Goal: Task Accomplishment & Management: Complete application form

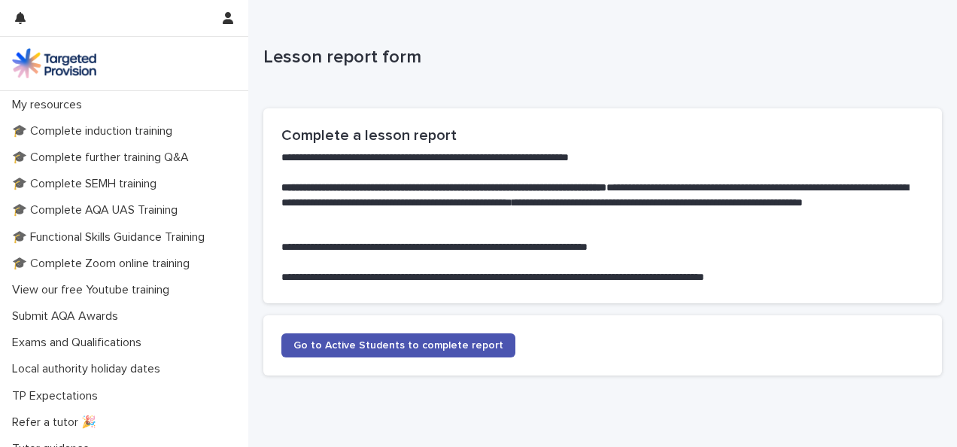
scroll to position [372, 0]
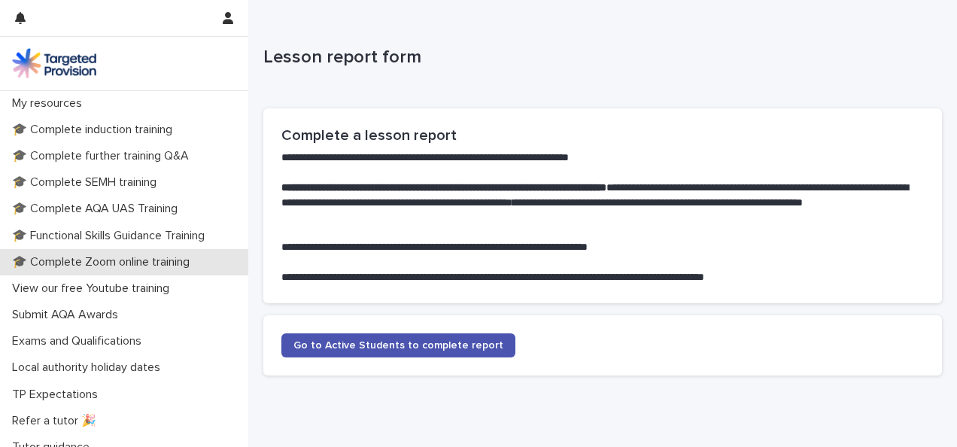
click at [119, 253] on div "🎓 Complete Zoom online training" at bounding box center [124, 262] width 248 height 26
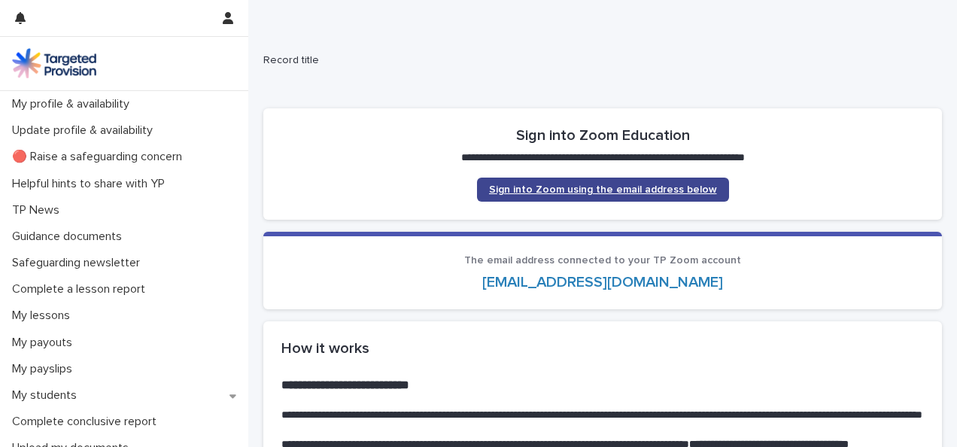
click at [611, 187] on span "Sign into Zoom using the email address below" at bounding box center [603, 189] width 228 height 11
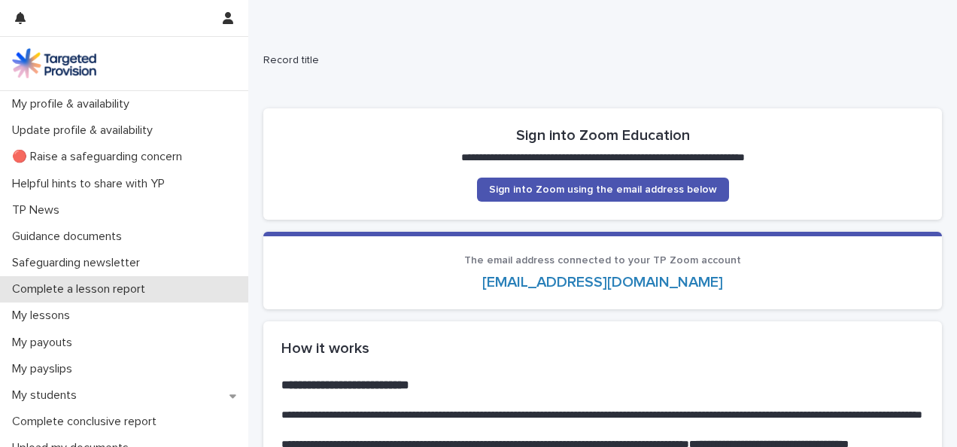
click at [119, 284] on p "Complete a lesson report" at bounding box center [81, 289] width 151 height 14
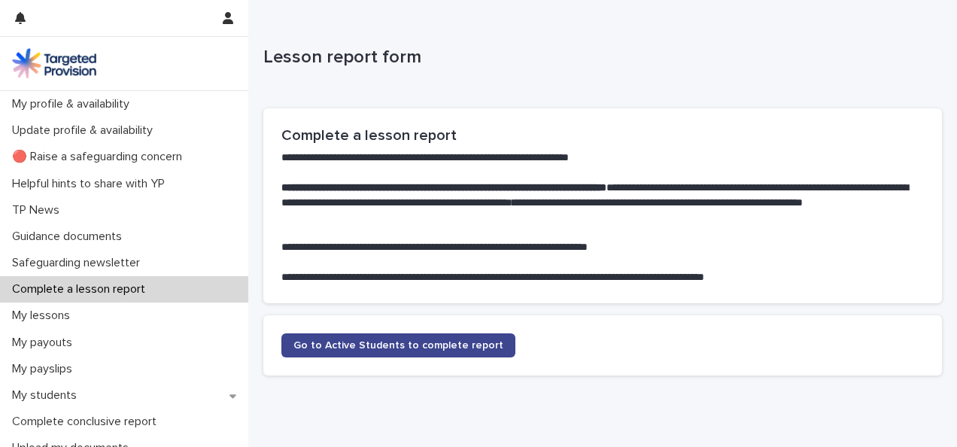
click at [353, 343] on span "Go to Active Students to complete report" at bounding box center [398, 345] width 210 height 11
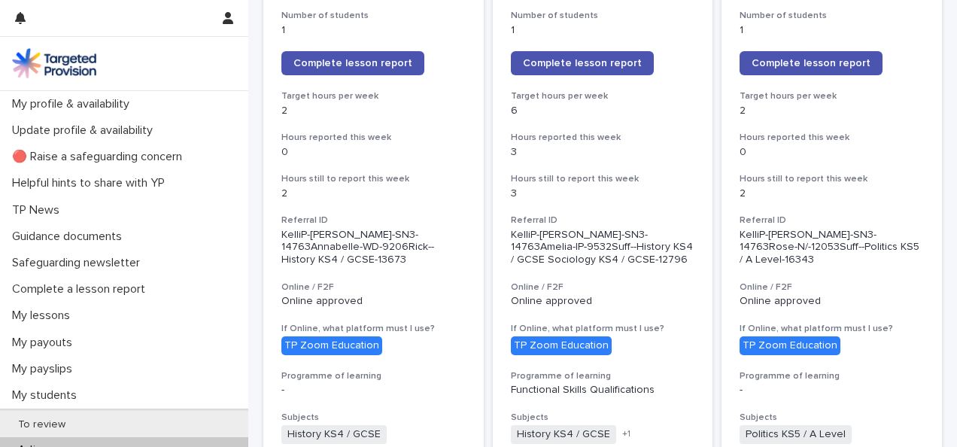
scroll to position [335, 0]
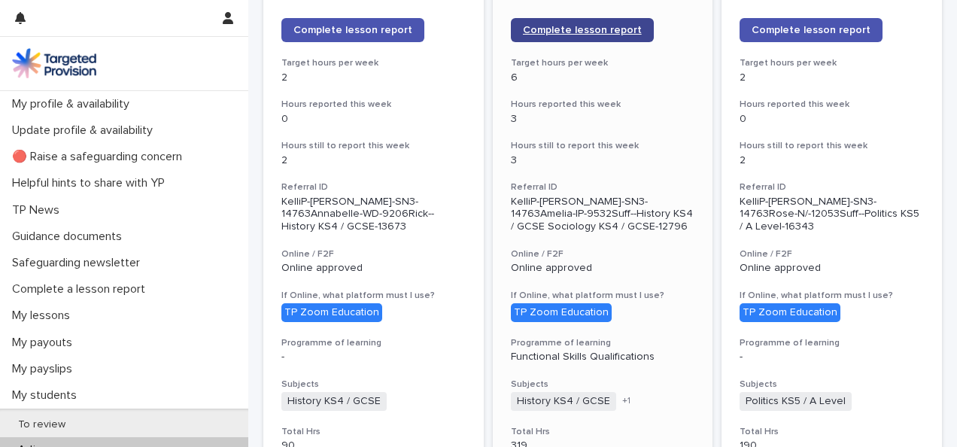
click at [566, 27] on span "Complete lesson report" at bounding box center [582, 30] width 119 height 11
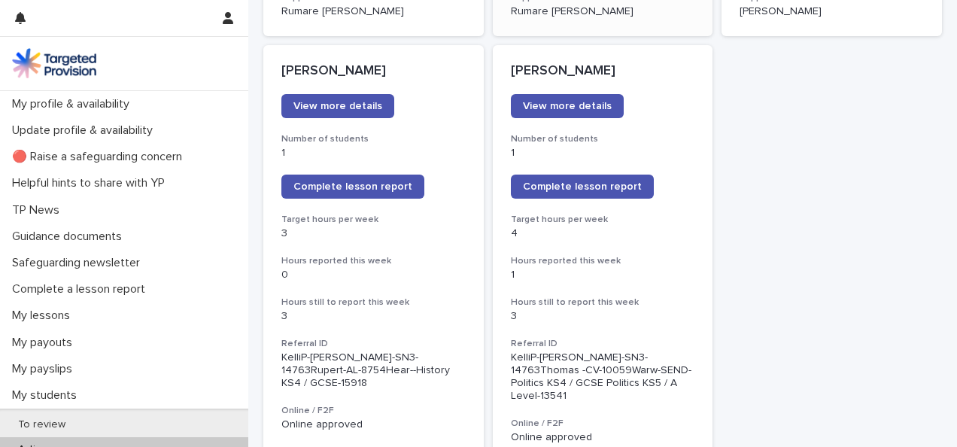
scroll to position [1243, 0]
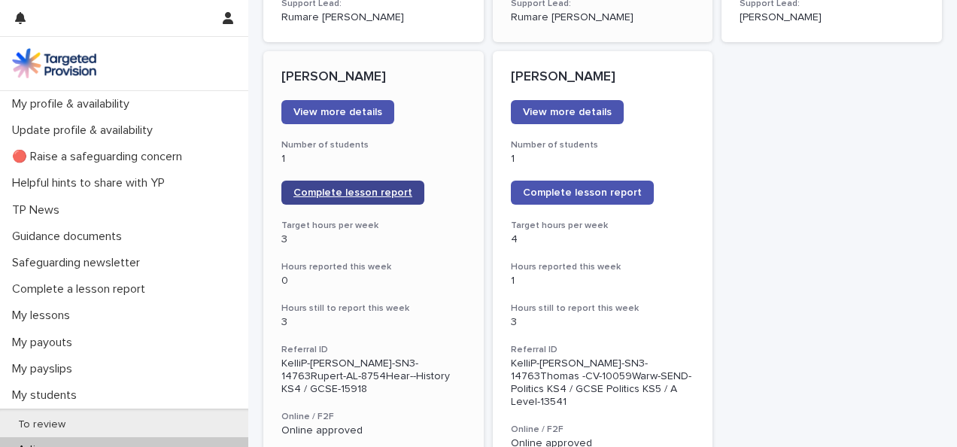
click at [344, 187] on span "Complete lesson report" at bounding box center [352, 192] width 119 height 11
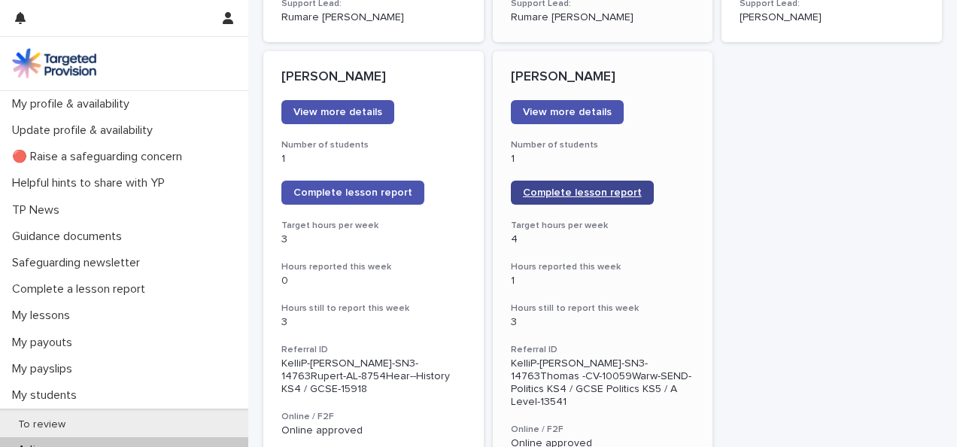
click at [590, 187] on span "Complete lesson report" at bounding box center [582, 192] width 119 height 11
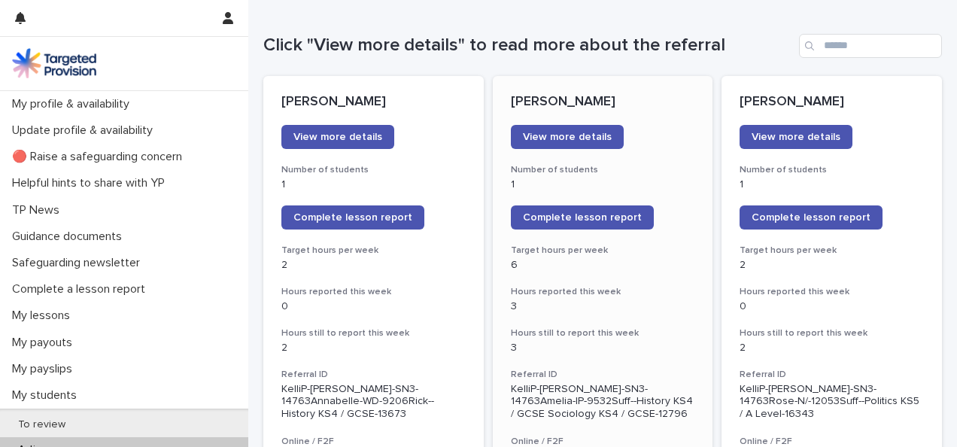
scroll to position [142, 0]
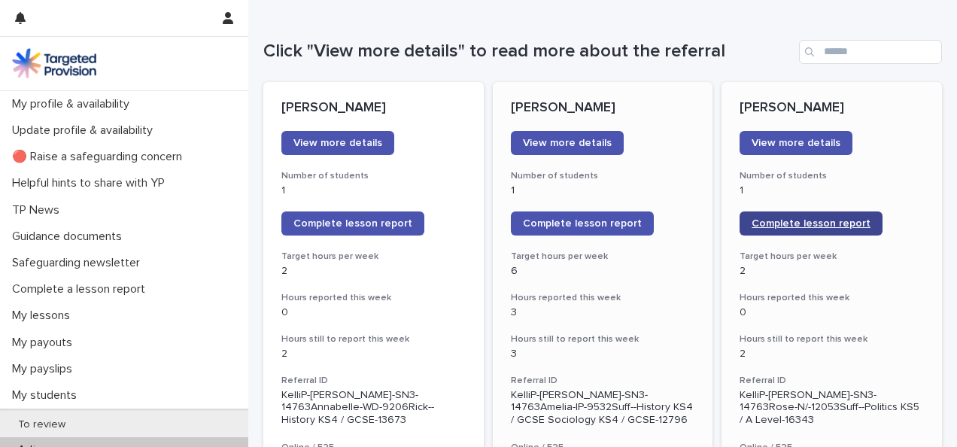
click at [805, 223] on span "Complete lesson report" at bounding box center [810, 223] width 119 height 11
